Goal: Answer question/provide support

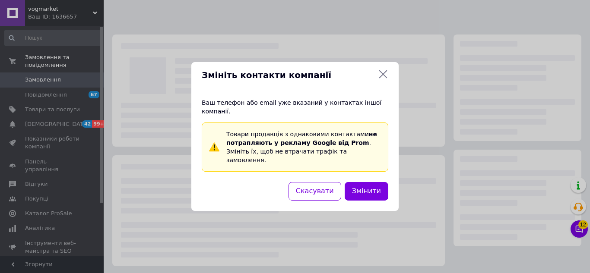
click at [379, 79] on icon at bounding box center [383, 74] width 10 height 10
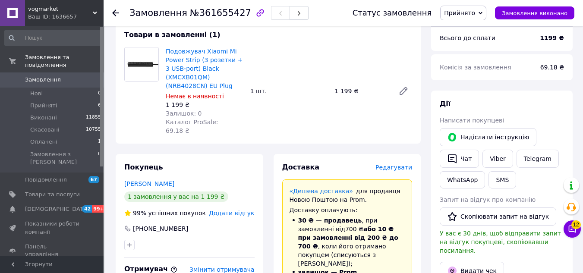
scroll to position [345, 0]
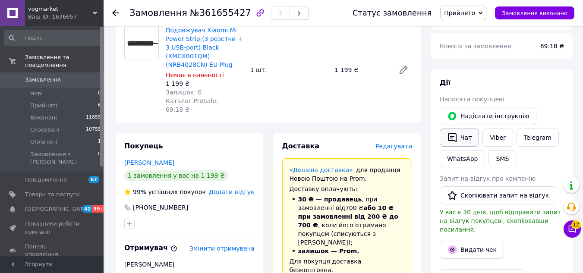
click at [459, 133] on button "Чат" at bounding box center [459, 138] width 39 height 18
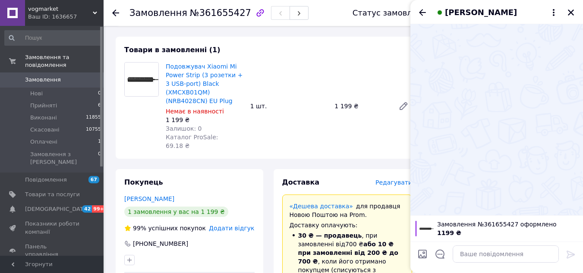
scroll to position [259, 0]
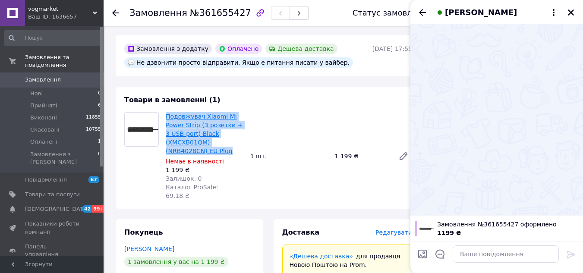
drag, startPoint x: 225, startPoint y: 145, endPoint x: 166, endPoint y: 111, distance: 67.3
click at [166, 112] on span "Подовжувач Xiaomi Mi Power Strip (3 розетки + 3 USB-port) Black (XMCXB01QM) (NR…" at bounding box center [205, 133] width 78 height 43
copy link "Подовжувач Xiaomi Mi Power Strip (3 розетки + 3 USB-port) Black (XMCXB01QM) (NR…"
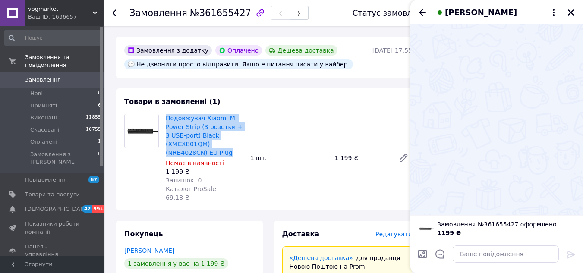
scroll to position [302, 0]
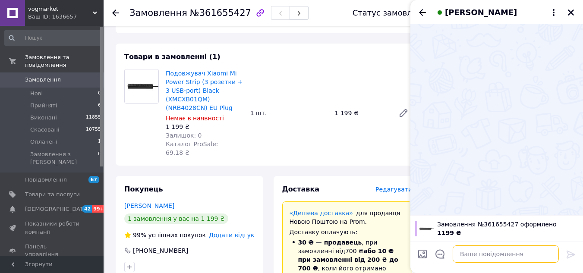
click at [494, 253] on textarea at bounding box center [506, 254] width 106 height 17
paste textarea "Добрий день. Замовлення № 361655427 Подовжувач Xiaomi Mi Power Strip (3 розетки…"
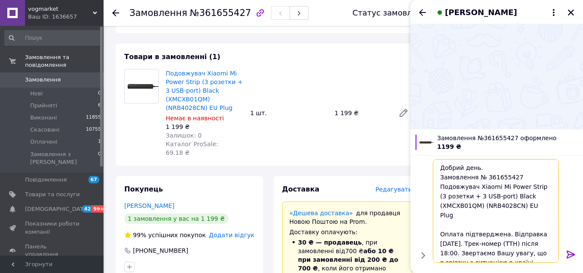
scroll to position [9, 0]
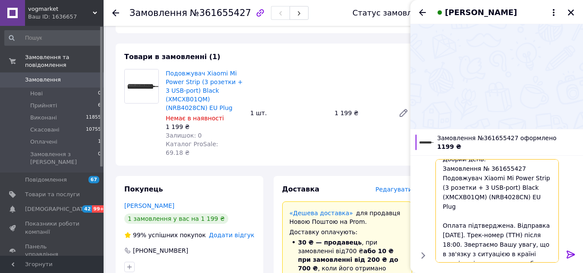
type textarea "Добрий день. Замовлення № 361655427 Подовжувач Xiaomi Mi Power Strip (3 розетки…"
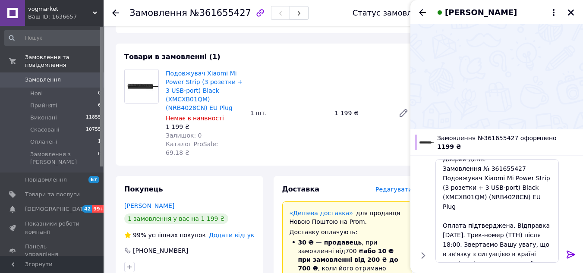
click at [571, 253] on icon at bounding box center [571, 255] width 8 height 8
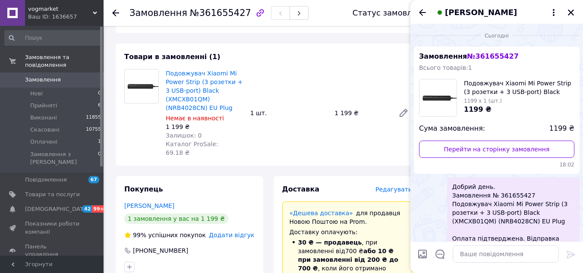
scroll to position [0, 0]
click at [570, 13] on icon "Закрити" at bounding box center [571, 13] width 8 height 8
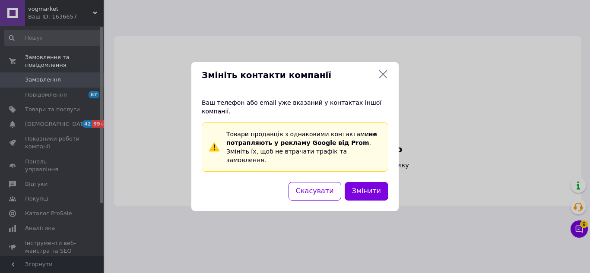
click at [94, 16] on div "Змініть контакти компанії Ваш телефон або email уже вказаний у контактах іншої …" at bounding box center [295, 136] width 590 height 273
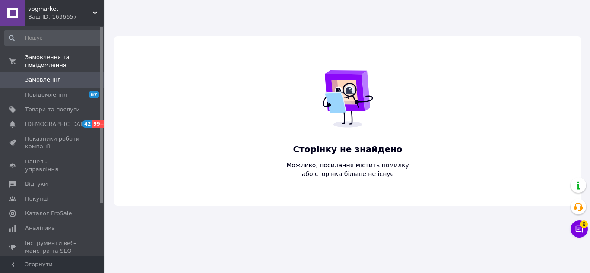
click at [94, 15] on div "Ваш ID: 1636657" at bounding box center [66, 17] width 76 height 8
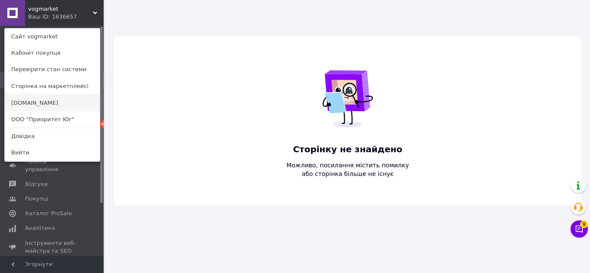
click at [41, 104] on link "[DOMAIN_NAME]" at bounding box center [52, 103] width 95 height 16
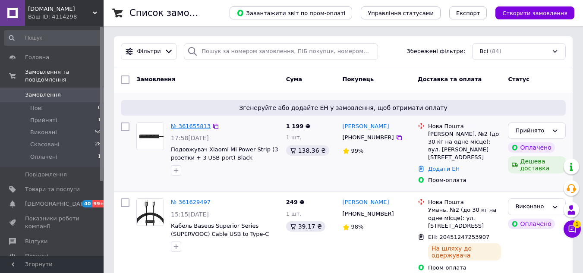
click at [184, 125] on link "№ 361655813" at bounding box center [191, 126] width 40 height 6
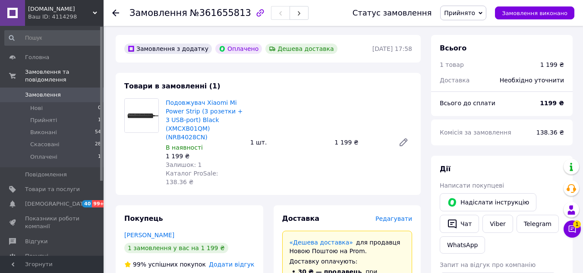
scroll to position [345, 0]
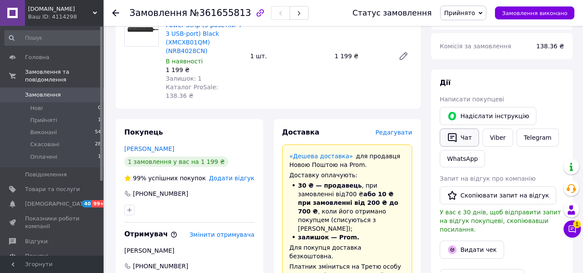
click at [467, 129] on button "Чат" at bounding box center [459, 138] width 39 height 18
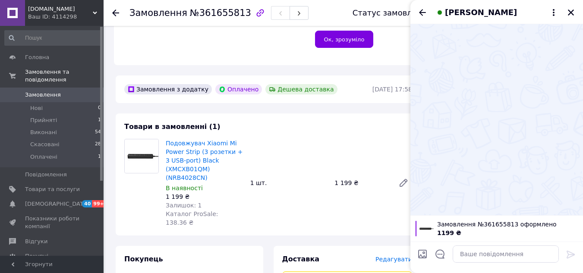
scroll to position [216, 0]
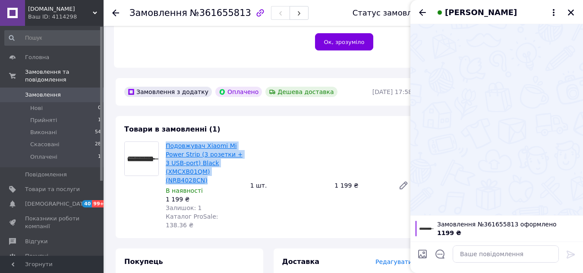
drag, startPoint x: 209, startPoint y: 172, endPoint x: 167, endPoint y: 142, distance: 52.3
click at [167, 142] on span "Подовжувач Xiaomi Mi Power Strip (3 розетки + 3 USB-port) Black (XMCXB01QM) (NR…" at bounding box center [205, 163] width 78 height 43
copy link "Подовжувач Xiaomi Mi Power Strip (3 розетки + 3 USB-port) Black (XMCXB01QM) (NR…"
